Goal: Task Accomplishment & Management: Manage account settings

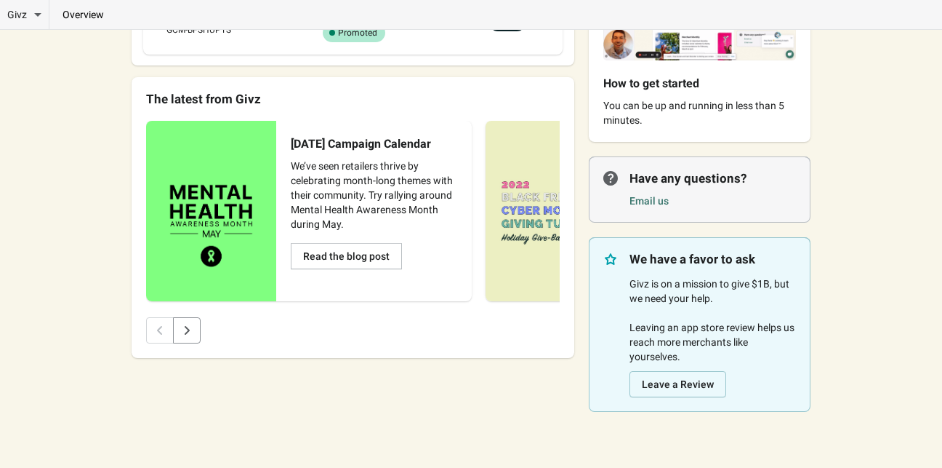
scroll to position [190, 0]
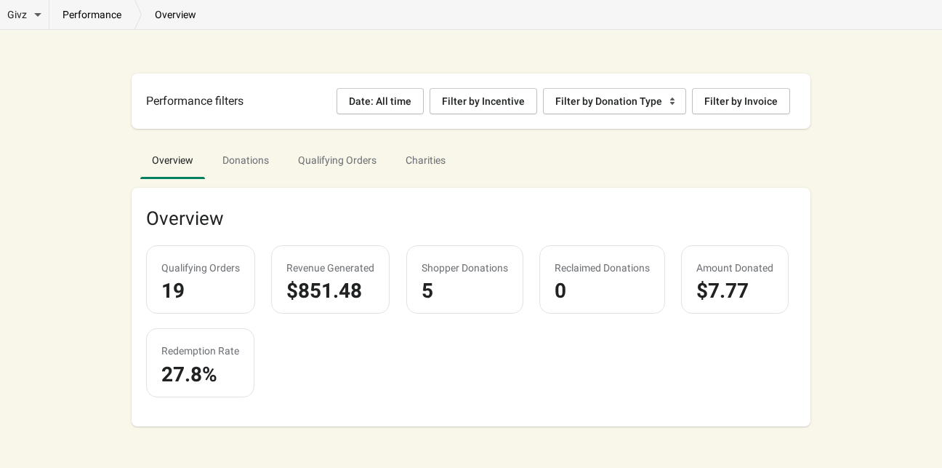
scroll to position [1, 0]
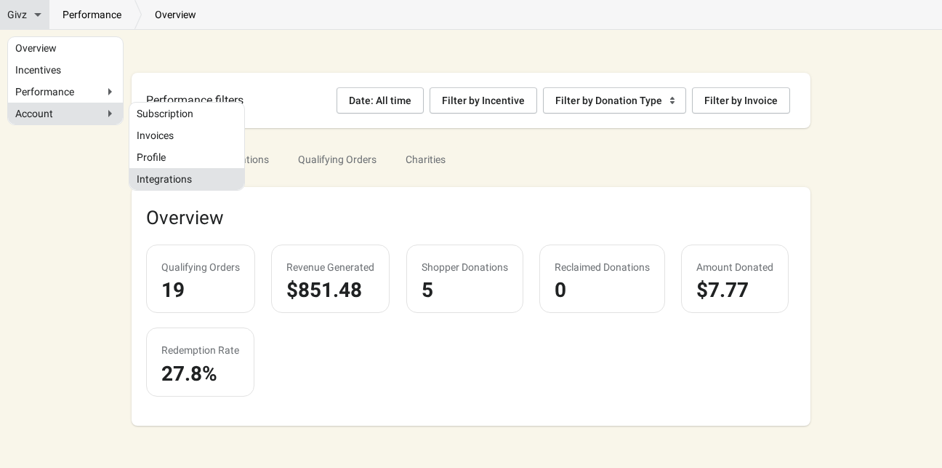
click at [172, 178] on link "Integrations" at bounding box center [187, 178] width 100 height 7
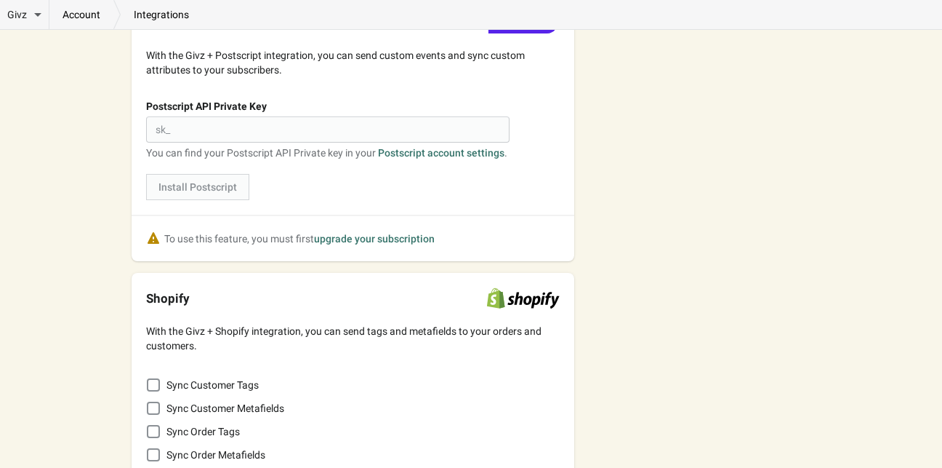
scroll to position [766, 0]
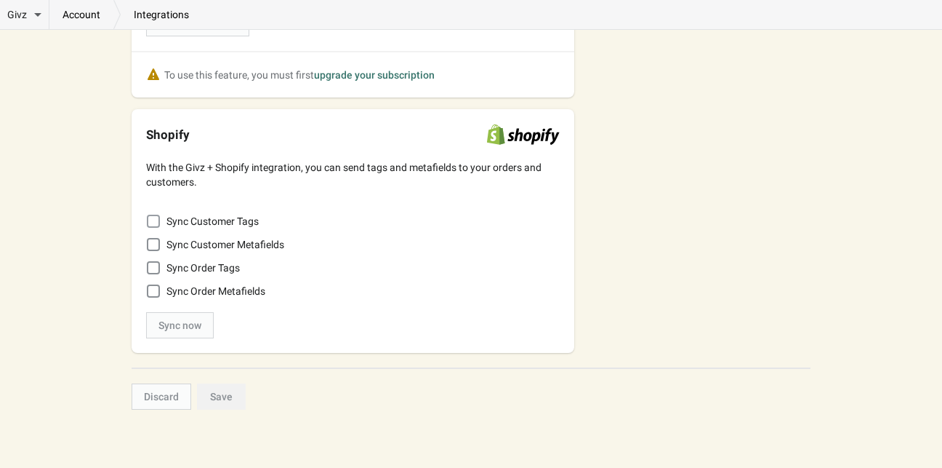
click at [156, 219] on span at bounding box center [153, 221] width 13 height 13
click at [148, 215] on input "Sync Customer Tags" at bounding box center [147, 215] width 1 height 1
checkbox input "true"
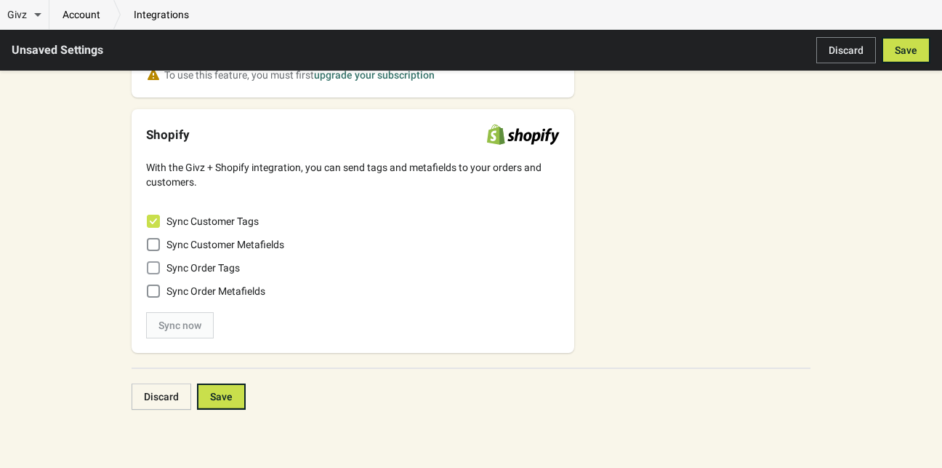
click at [151, 265] on span at bounding box center [153, 267] width 13 height 13
click at [148, 262] on input "Sync Order Tags" at bounding box center [147, 261] width 1 height 1
checkbox input "true"
click at [161, 289] on label "Sync Order Metafields" at bounding box center [205, 291] width 119 height 20
click at [148, 285] on input "Sync Order Metafields" at bounding box center [147, 284] width 1 height 1
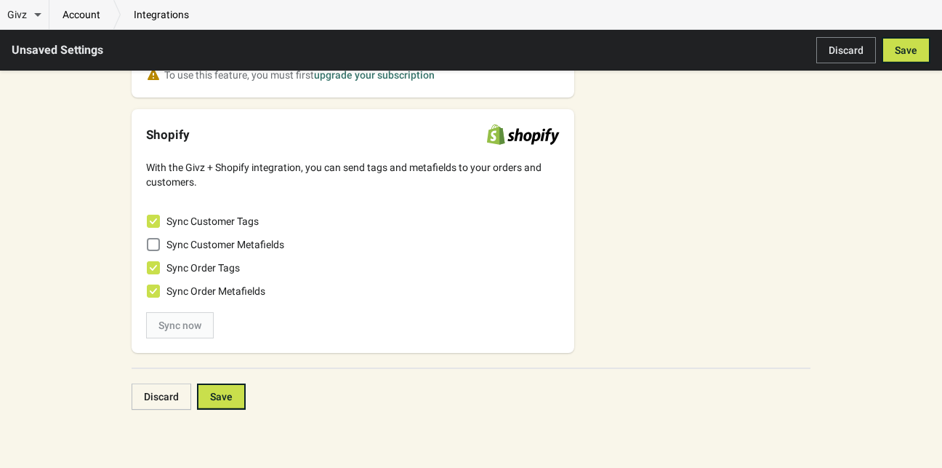
checkbox input "true"
click at [160, 246] on span at bounding box center [153, 244] width 15 height 15
click at [148, 239] on input "Sync Customer Metafields" at bounding box center [147, 238] width 1 height 1
checkbox input "true"
click at [231, 393] on span "Save" at bounding box center [221, 396] width 23 height 12
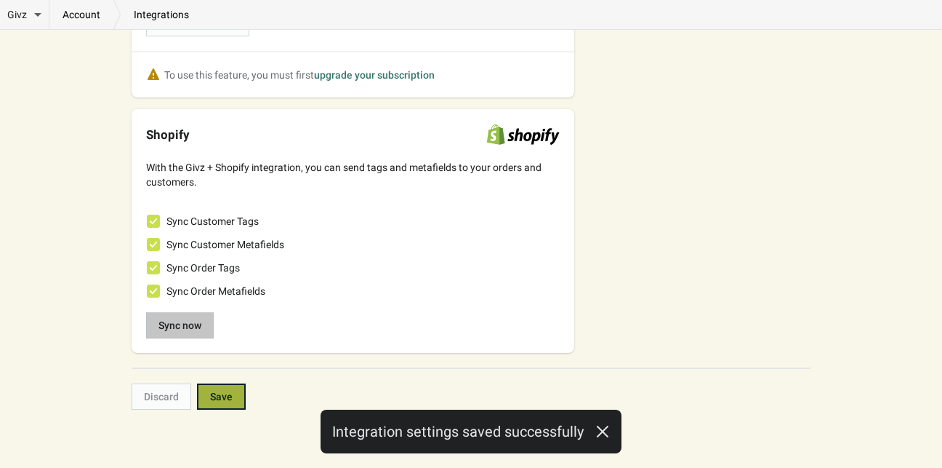
click at [203, 333] on button "Sync now" at bounding box center [180, 325] width 68 height 26
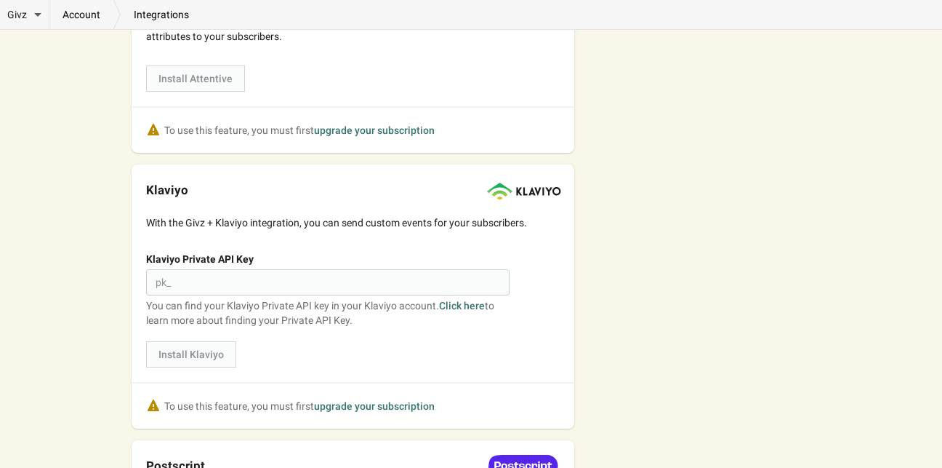
scroll to position [0, 0]
